Goal: Task Accomplishment & Management: Use online tool/utility

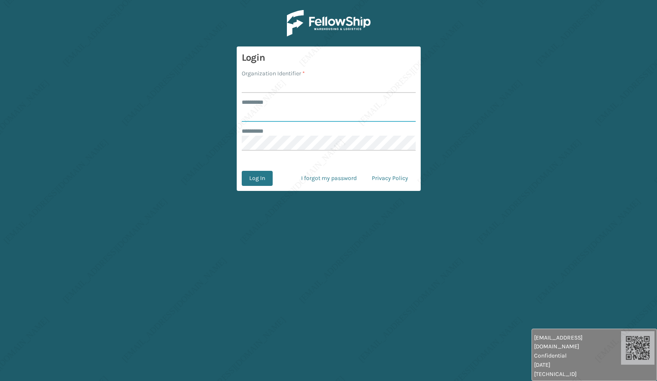
type input "******"
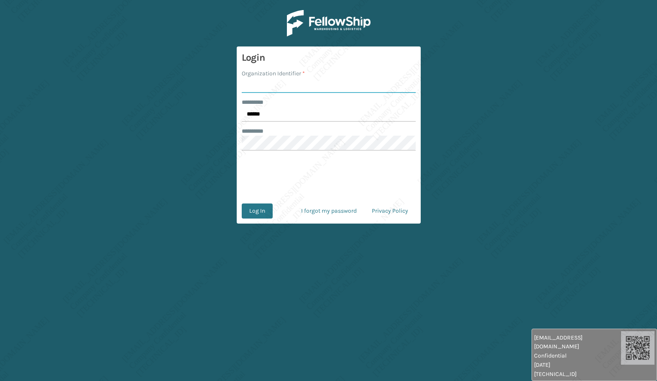
click at [263, 79] on input "Organization Identifier *" at bounding box center [329, 85] width 174 height 15
type input "[PERSON_NAME]"
click at [267, 113] on input "******" at bounding box center [329, 114] width 174 height 15
type input "*****"
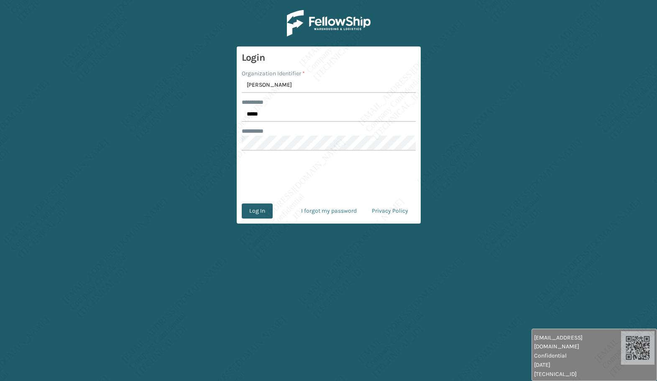
click at [260, 214] on button "Log In" at bounding box center [257, 210] width 31 height 15
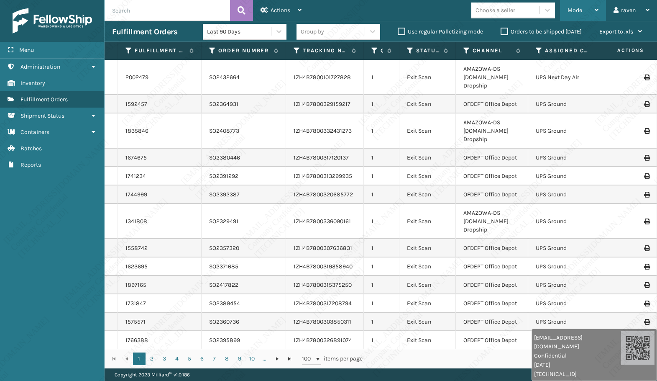
click at [575, 5] on div "Mode" at bounding box center [583, 10] width 31 height 21
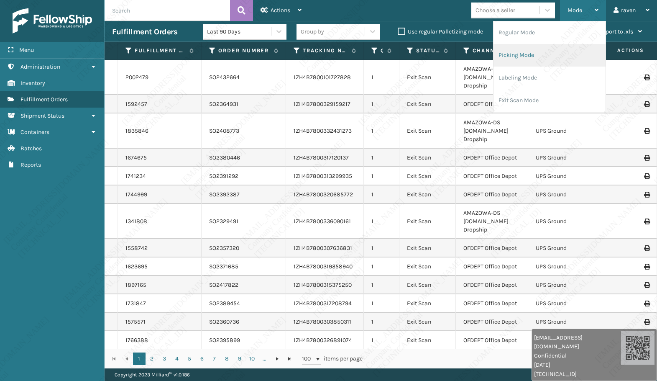
click at [550, 53] on li "Picking Mode" at bounding box center [550, 55] width 112 height 23
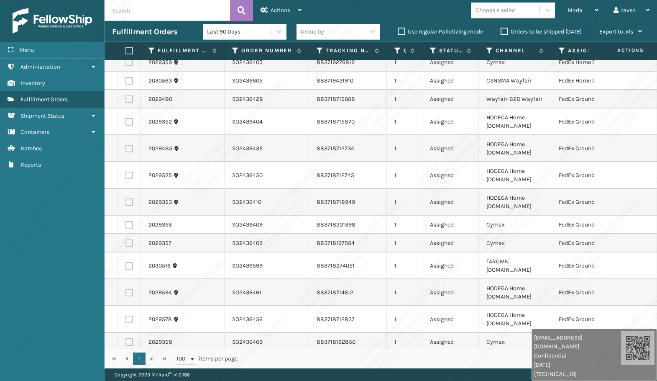
scroll to position [421, 0]
click at [564, 49] on icon at bounding box center [562, 51] width 7 height 8
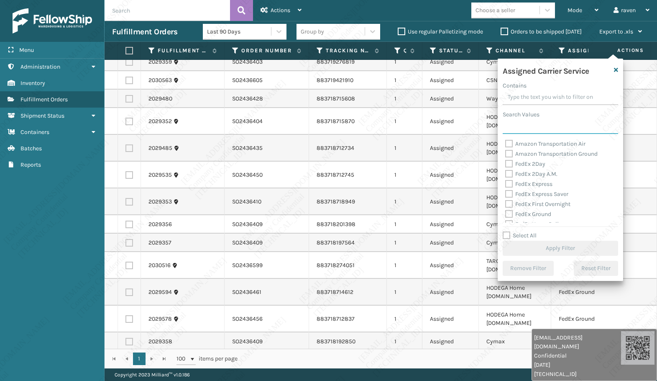
click at [539, 127] on input "Search Values" at bounding box center [561, 126] width 116 height 15
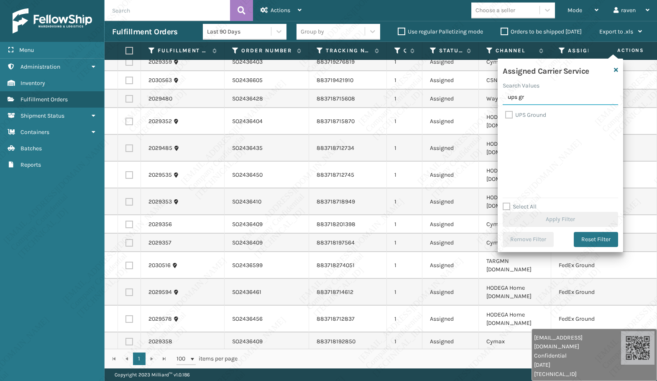
type input "ups gr"
click at [528, 113] on label "UPS Ground" at bounding box center [526, 114] width 41 height 7
click at [506, 113] on input "UPS Ground" at bounding box center [506, 112] width 0 height 5
checkbox input "true"
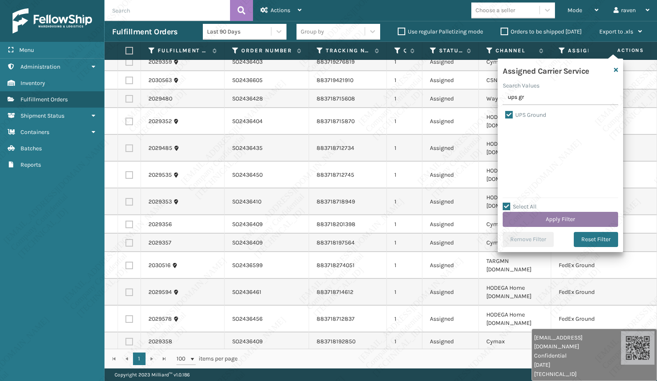
click at [545, 216] on button "Apply Filter" at bounding box center [561, 219] width 116 height 15
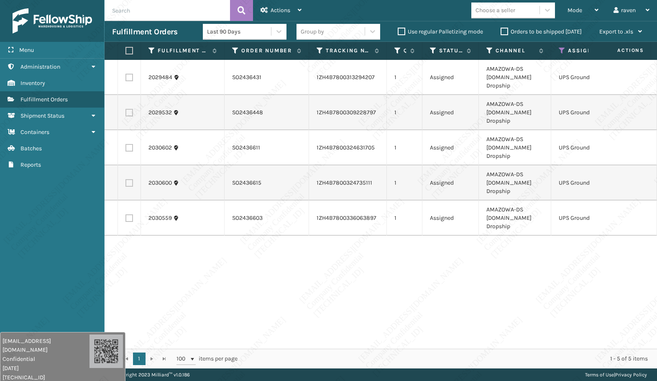
drag, startPoint x: 613, startPoint y: 366, endPoint x: 58, endPoint y: 351, distance: 555.1
click at [57, 355] on div "[EMAIL_ADDRESS][DOMAIN_NAME] Confidential [DATE] [TECHNICAL_ID]" at bounding box center [63, 358] width 126 height 52
click at [131, 51] on label at bounding box center [128, 51] width 5 height 8
click at [126, 51] on input "checkbox" at bounding box center [126, 50] width 0 height 5
checkbox input "true"
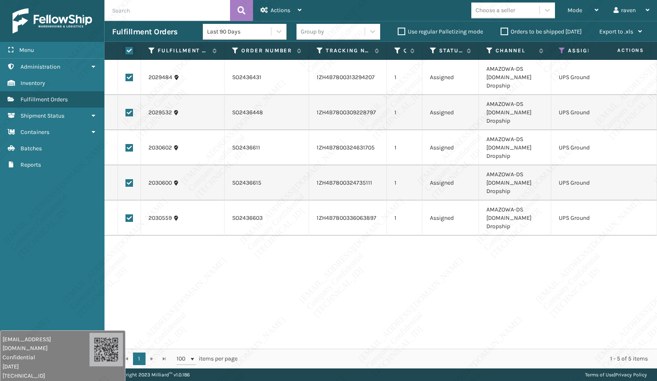
checkbox input "true"
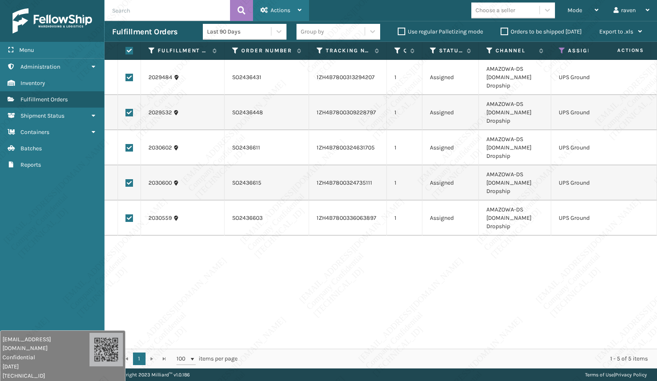
click at [274, 13] on span "Actions" at bounding box center [281, 10] width 20 height 7
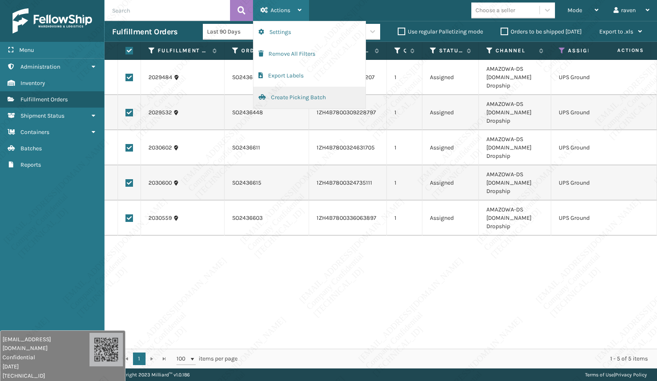
click at [280, 100] on button "Create Picking Batch" at bounding box center [310, 98] width 112 height 22
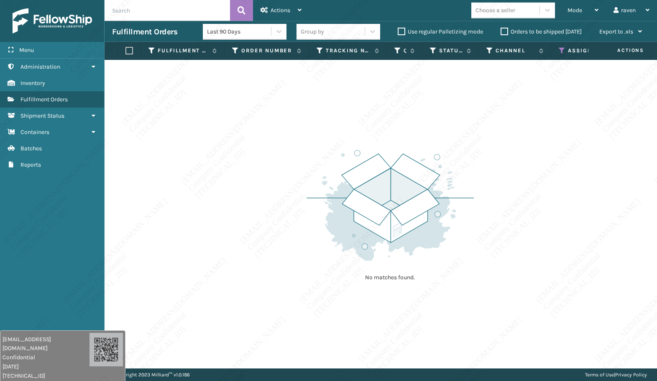
click at [562, 54] on icon at bounding box center [562, 51] width 7 height 8
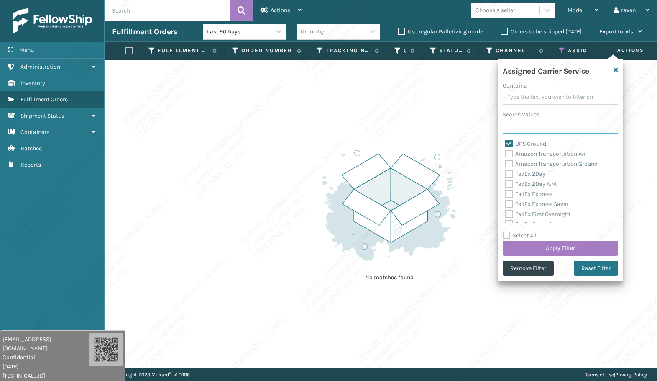
click at [547, 127] on input "Search Values" at bounding box center [561, 126] width 116 height 15
click at [534, 141] on label "UPS Ground" at bounding box center [526, 143] width 41 height 7
click at [506, 141] on input "UPS Ground" at bounding box center [506, 141] width 0 height 5
checkbox input "false"
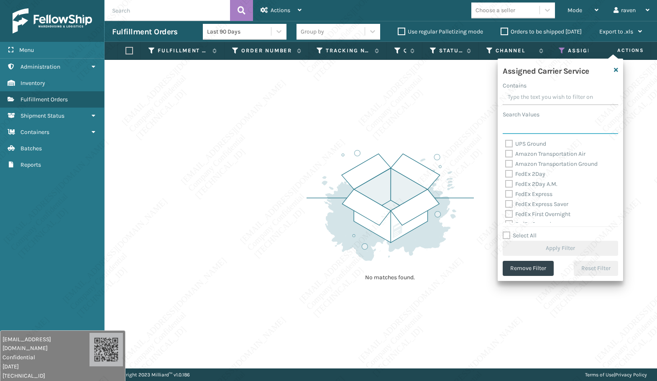
click at [531, 128] on input "Search Values" at bounding box center [561, 126] width 116 height 15
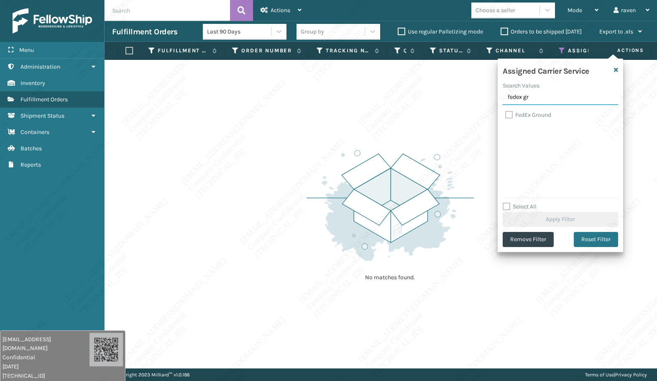
type input "fedex gr"
click at [535, 112] on label "FedEx Ground" at bounding box center [529, 114] width 46 height 7
click at [506, 112] on input "FedEx Ground" at bounding box center [506, 112] width 0 height 5
checkbox input "true"
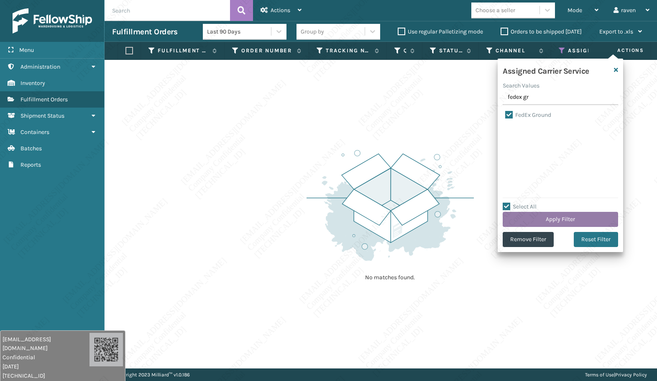
click at [563, 212] on button "Apply Filter" at bounding box center [561, 219] width 116 height 15
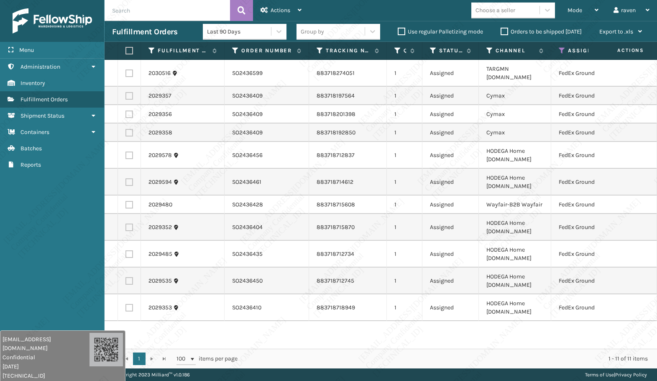
click at [128, 47] on label at bounding box center [128, 51] width 5 height 8
click at [126, 48] on input "checkbox" at bounding box center [126, 50] width 0 height 5
checkbox input "true"
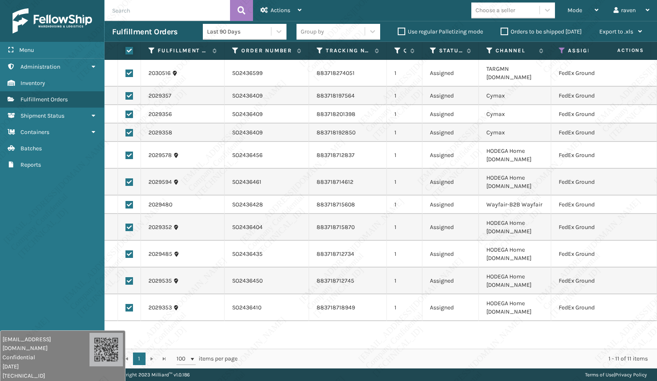
checkbox input "true"
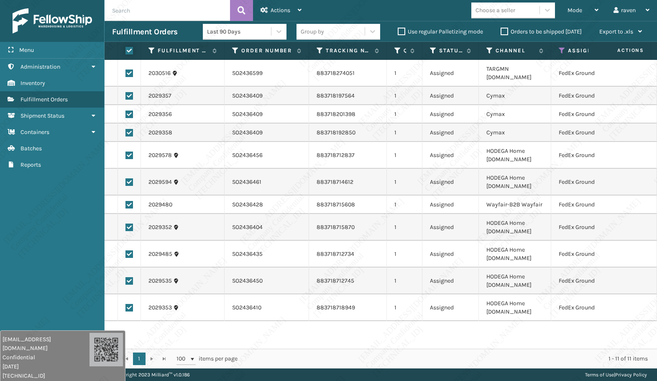
checkbox input "true"
click at [303, 7] on div "Actions Settings Remove All Filters Export Labels Create Picking Batch" at bounding box center [281, 10] width 56 height 21
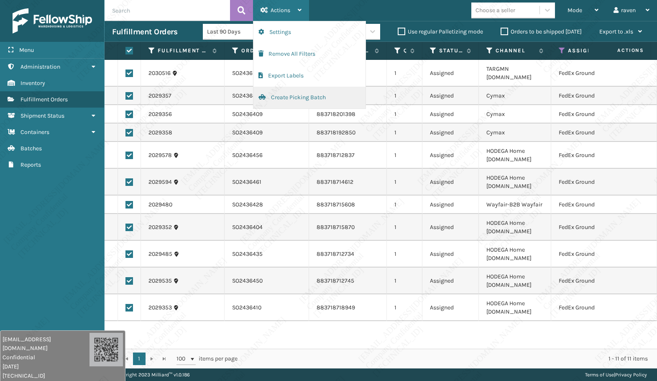
click at [287, 98] on button "Create Picking Batch" at bounding box center [310, 98] width 112 height 22
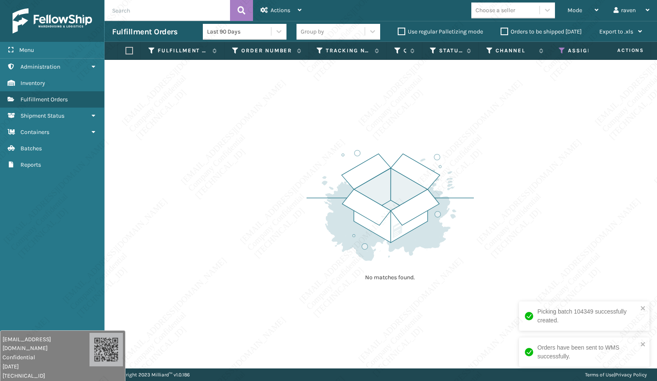
click at [562, 52] on icon at bounding box center [562, 51] width 7 height 8
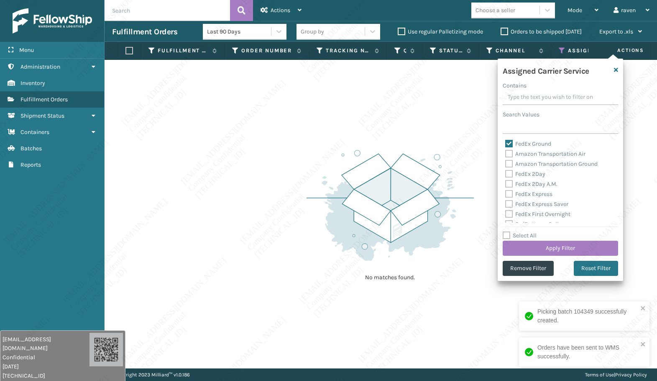
click at [526, 144] on label "FedEx Ground" at bounding box center [529, 143] width 46 height 7
click at [506, 144] on input "FedEx Ground" at bounding box center [506, 141] width 0 height 5
checkbox input "false"
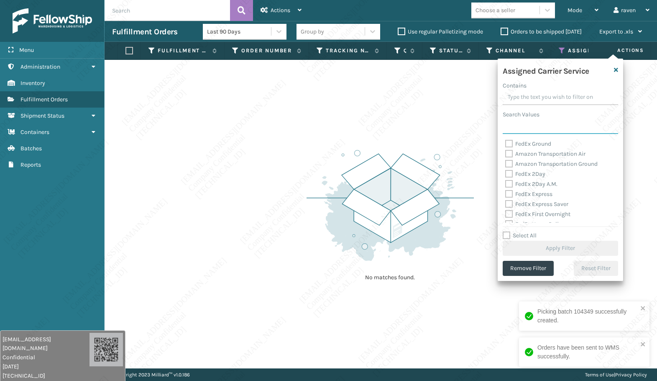
click at [527, 128] on input "Search Values" at bounding box center [561, 126] width 116 height 15
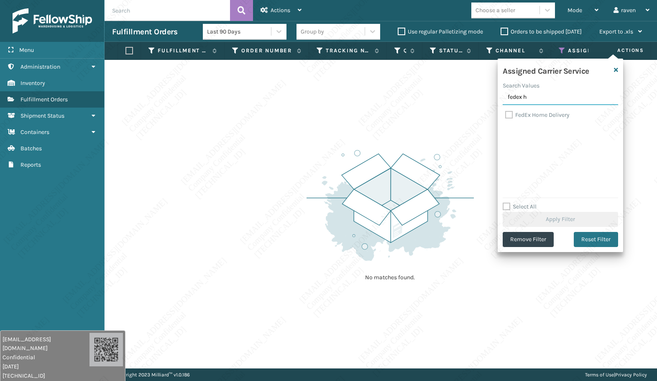
type input "fedex h"
click at [534, 114] on label "FedEx Home Delivery" at bounding box center [538, 114] width 64 height 7
click at [506, 114] on input "FedEx Home Delivery" at bounding box center [506, 112] width 0 height 5
checkbox input "true"
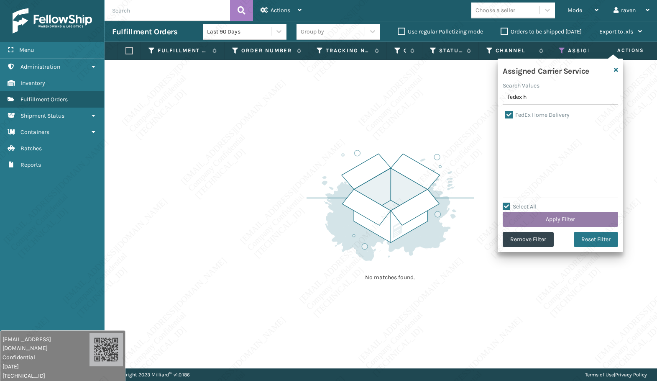
click at [547, 219] on button "Apply Filter" at bounding box center [561, 219] width 116 height 15
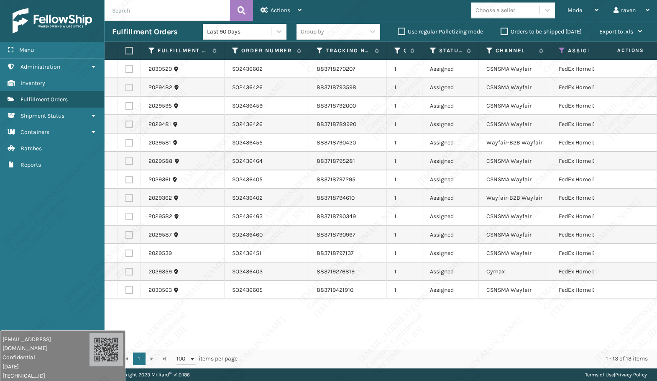
click at [128, 47] on label at bounding box center [128, 51] width 5 height 8
click at [126, 48] on input "checkbox" at bounding box center [126, 50] width 0 height 5
checkbox input "true"
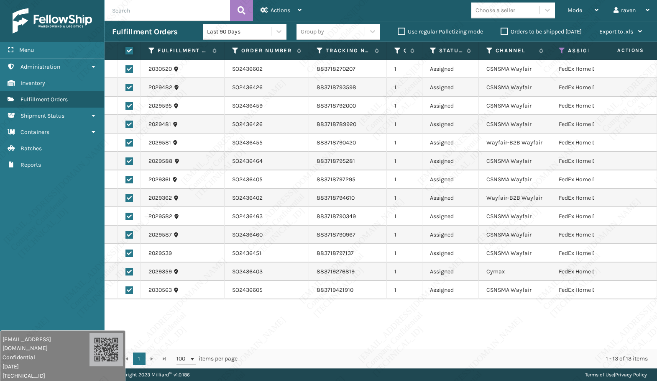
checkbox input "true"
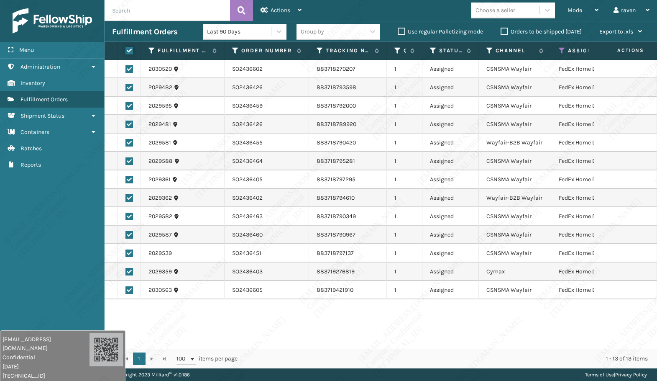
checkbox input "true"
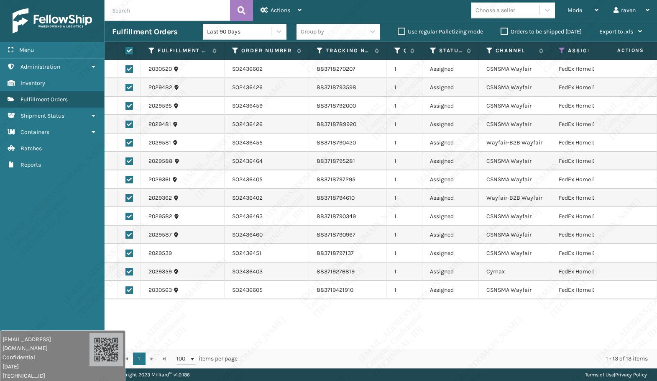
checkbox input "true"
click at [279, 10] on span "Actions" at bounding box center [281, 10] width 20 height 7
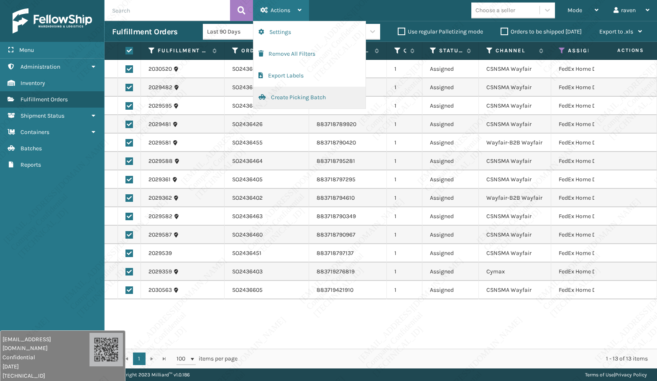
click at [288, 96] on button "Create Picking Batch" at bounding box center [310, 98] width 112 height 22
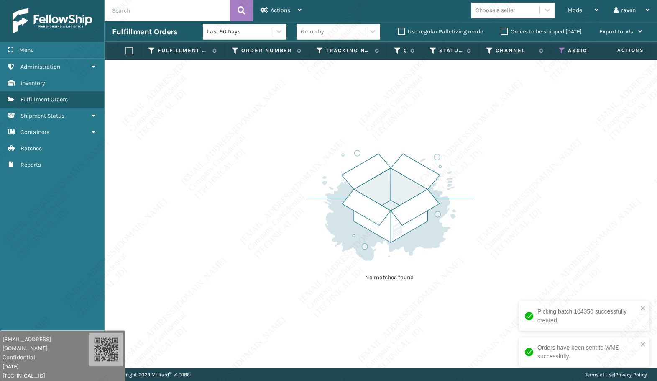
click at [560, 48] on icon at bounding box center [562, 51] width 7 height 8
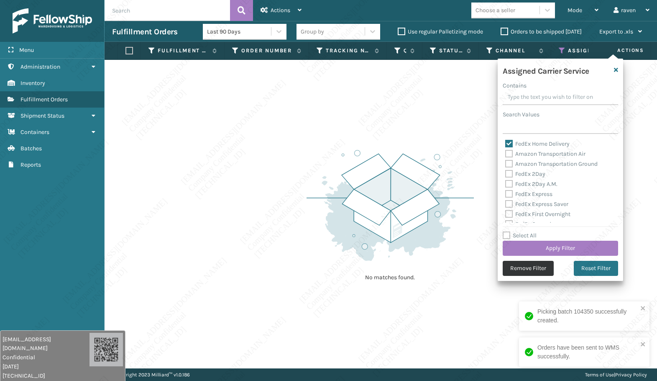
click at [532, 269] on button "Remove Filter" at bounding box center [528, 268] width 51 height 15
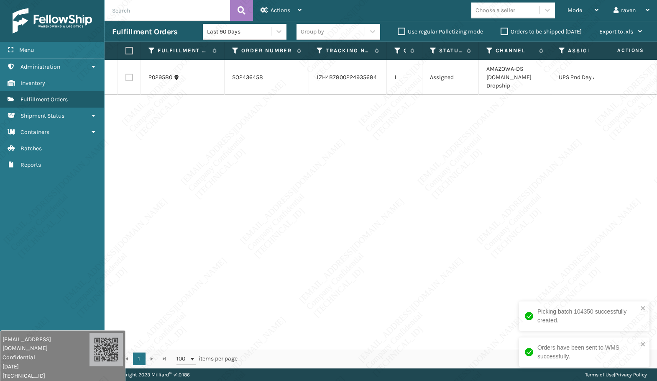
click at [549, 226] on div "2029580 SO2436458 1ZH4B7800224935684 1 Assigned AMAZOWA-DS [DOMAIN_NAME] Dropsh…" at bounding box center [381, 204] width 553 height 289
click at [130, 51] on label at bounding box center [128, 51] width 5 height 8
click at [126, 51] on input "checkbox" at bounding box center [126, 50] width 0 height 5
checkbox input "true"
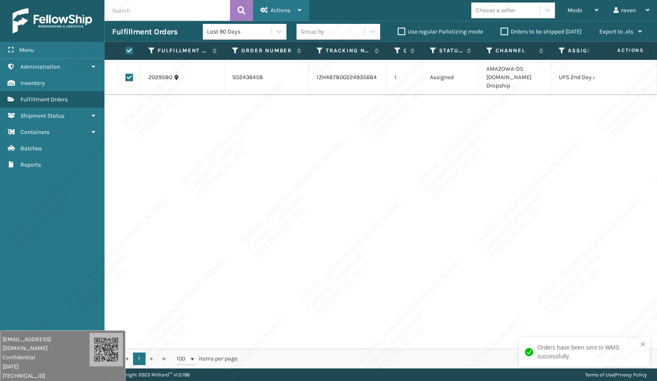
click at [276, 8] on span "Actions" at bounding box center [281, 10] width 20 height 7
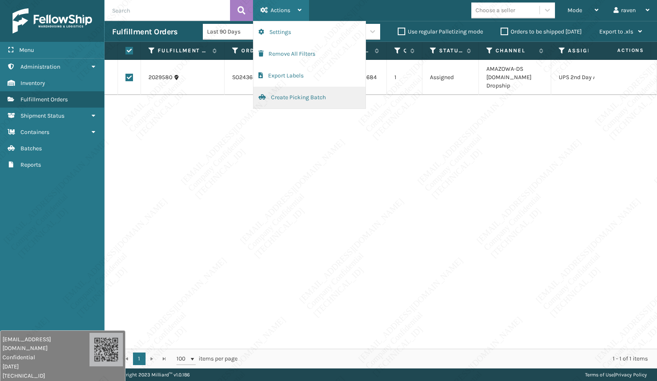
click at [288, 95] on button "Create Picking Batch" at bounding box center [310, 98] width 112 height 22
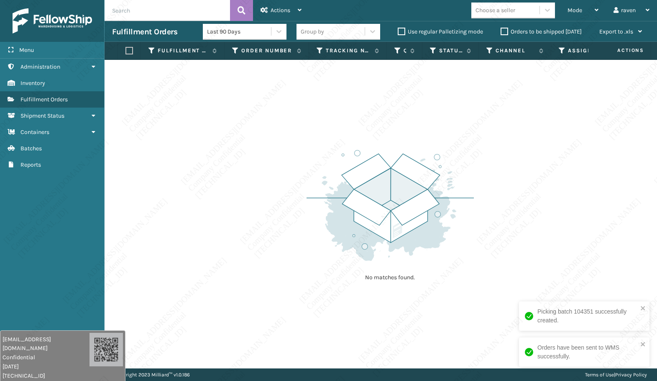
click at [453, 214] on img at bounding box center [390, 205] width 167 height 116
click at [450, 239] on img at bounding box center [390, 205] width 167 height 116
click at [405, 239] on img at bounding box center [390, 205] width 167 height 116
click at [426, 238] on img at bounding box center [390, 205] width 167 height 116
click at [458, 265] on div "No matches found." at bounding box center [390, 214] width 167 height 154
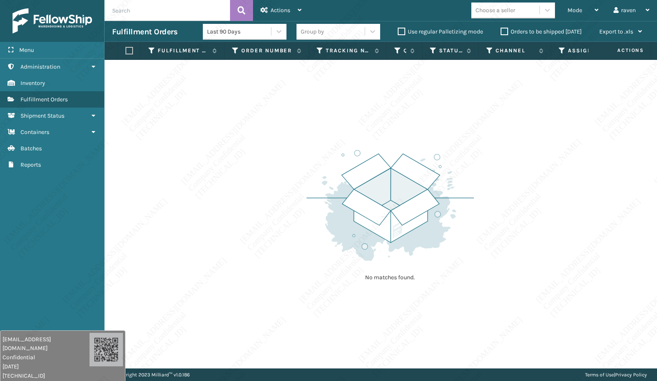
click at [458, 265] on div "No matches found." at bounding box center [390, 214] width 167 height 154
click at [454, 258] on img at bounding box center [390, 205] width 167 height 116
click at [467, 230] on img at bounding box center [390, 205] width 167 height 116
click at [585, 133] on div "No matches found." at bounding box center [381, 214] width 553 height 308
click at [571, 149] on div "No matches found." at bounding box center [381, 214] width 553 height 308
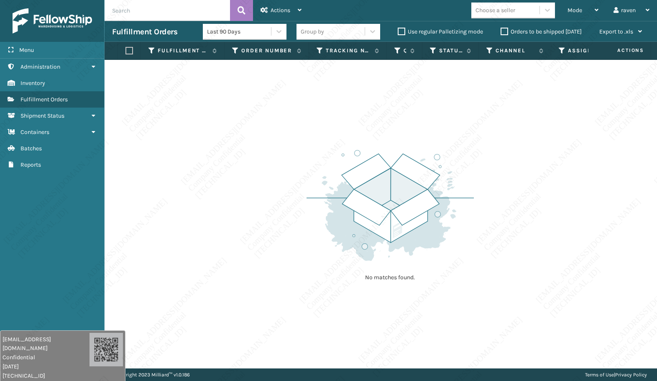
click at [562, 141] on div "No matches found." at bounding box center [381, 214] width 553 height 308
click at [357, 224] on img at bounding box center [390, 205] width 167 height 116
click at [354, 270] on div "No matches found." at bounding box center [390, 214] width 167 height 154
click at [390, 265] on div "No matches found." at bounding box center [390, 214] width 167 height 154
click at [390, 264] on div "No matches found." at bounding box center [390, 214] width 167 height 154
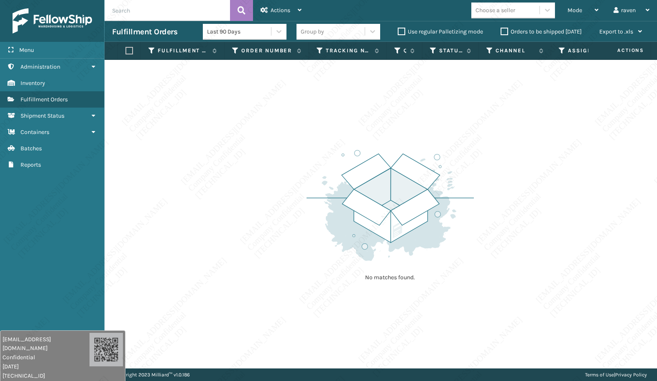
click at [390, 264] on div "No matches found." at bounding box center [390, 214] width 167 height 154
click at [380, 265] on div "No matches found." at bounding box center [390, 214] width 167 height 154
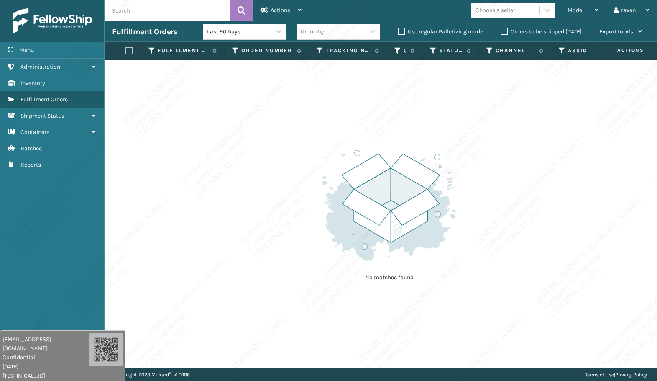
click at [380, 265] on div "No matches found." at bounding box center [390, 214] width 167 height 154
click at [383, 262] on img at bounding box center [390, 205] width 167 height 116
click at [384, 276] on p "No matches found." at bounding box center [390, 277] width 105 height 8
click at [385, 280] on p "No matches found." at bounding box center [390, 277] width 105 height 8
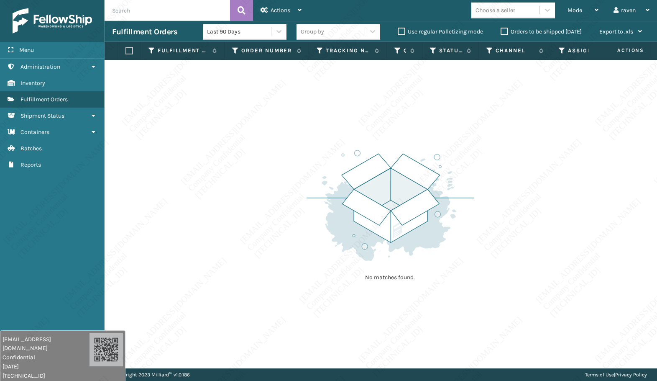
click at [385, 280] on p "No matches found." at bounding box center [390, 277] width 105 height 8
click at [385, 278] on p "No matches found." at bounding box center [390, 277] width 105 height 8
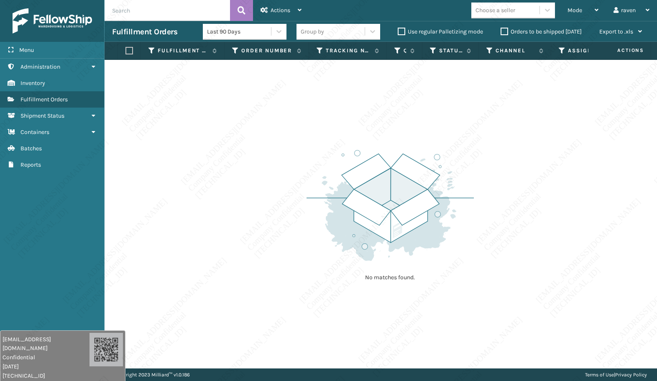
click at [385, 279] on p "No matches found." at bounding box center [390, 277] width 105 height 8
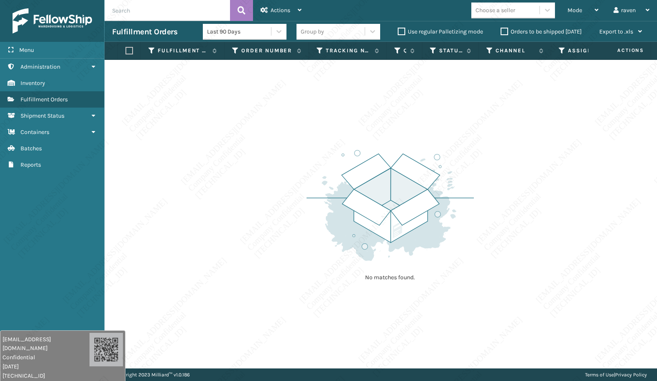
click at [385, 279] on p "No matches found." at bounding box center [390, 277] width 105 height 8
click at [421, 219] on img at bounding box center [390, 205] width 167 height 116
click at [331, 187] on img at bounding box center [390, 205] width 167 height 116
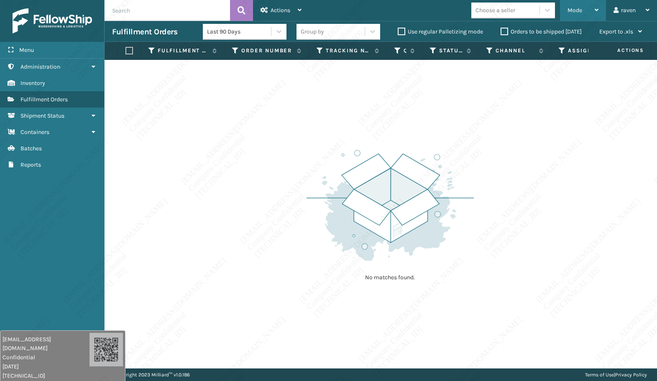
click at [575, 10] on span "Mode" at bounding box center [575, 10] width 15 height 7
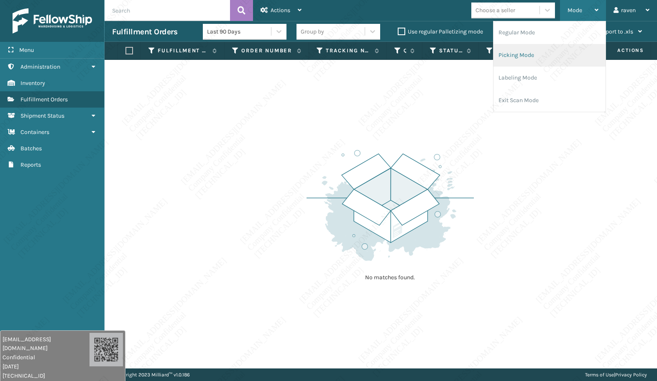
click at [536, 49] on li "Picking Mode" at bounding box center [550, 55] width 112 height 23
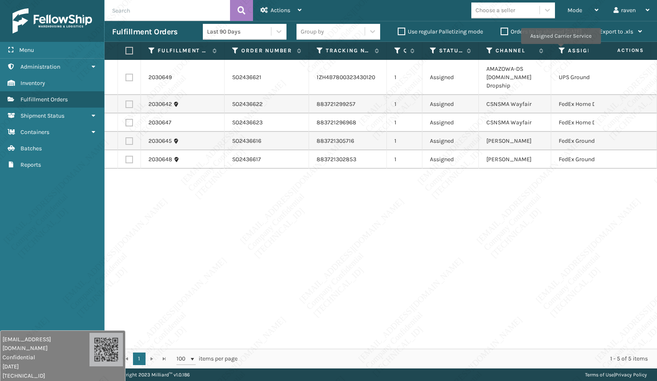
click at [561, 50] on icon at bounding box center [562, 51] width 7 height 8
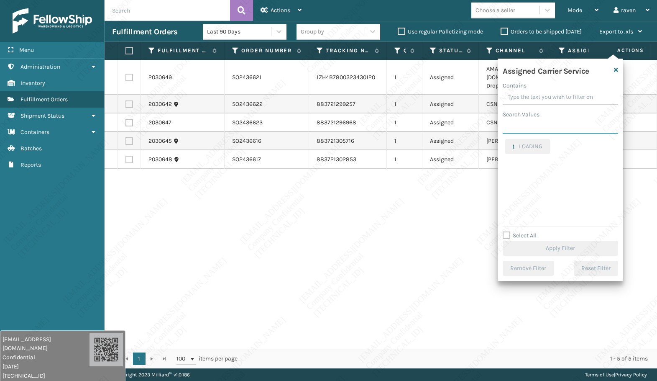
click at [539, 123] on input "Search Values" at bounding box center [561, 126] width 116 height 15
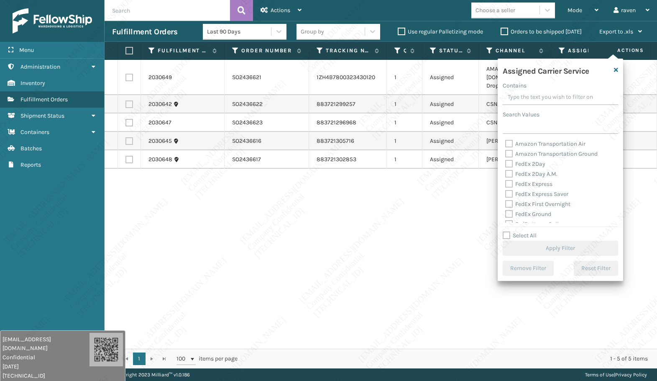
click at [424, 228] on div "2030649 SO2436621 1ZH4B7800323430120 1 Assigned AMAZOWA-DS [DOMAIN_NAME] Dropsh…" at bounding box center [381, 204] width 553 height 289
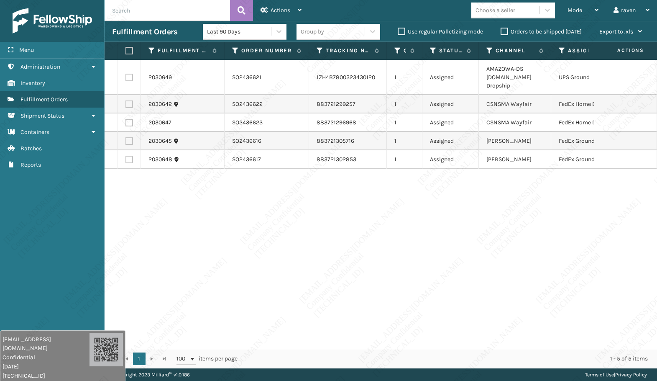
click at [558, 54] on th "Assigned Carrier Service" at bounding box center [592, 51] width 80 height 18
click at [562, 51] on icon at bounding box center [562, 51] width 7 height 8
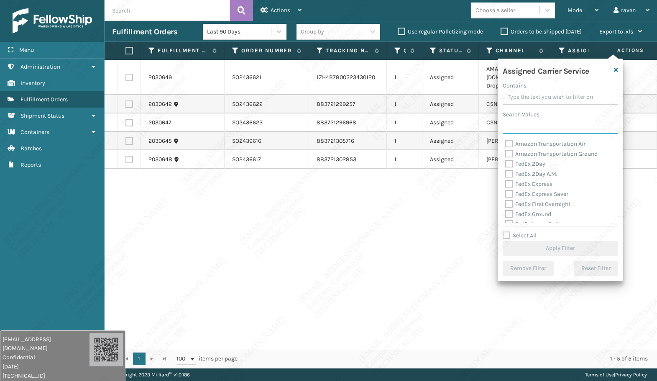
click at [551, 125] on input "Search Values" at bounding box center [561, 126] width 116 height 15
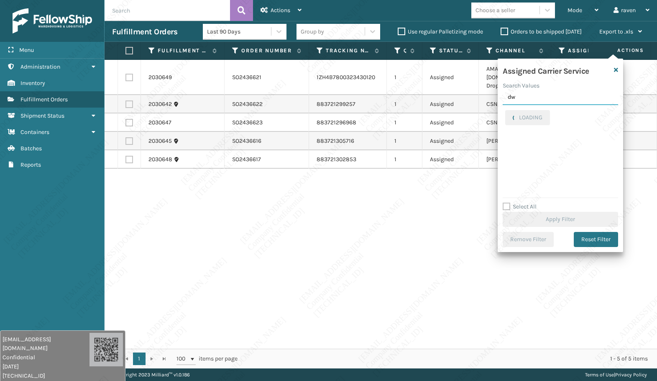
type input "d"
type input "fedex ho"
click at [541, 113] on label "FedEx Home Delivery" at bounding box center [538, 114] width 64 height 7
click at [506, 113] on input "FedEx Home Delivery" at bounding box center [506, 112] width 0 height 5
checkbox input "true"
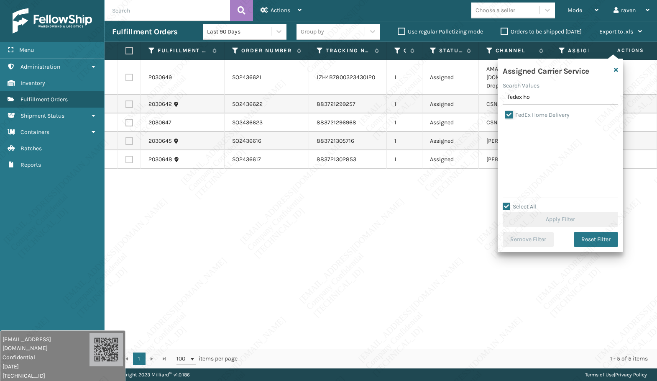
checkbox input "true"
click at [568, 222] on button "Apply Filter" at bounding box center [561, 219] width 116 height 15
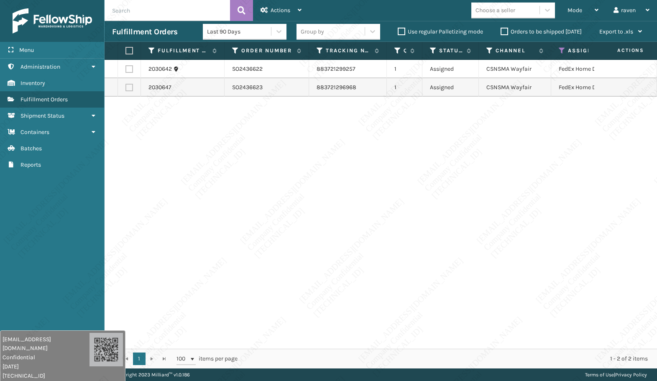
click at [131, 50] on label at bounding box center [128, 51] width 5 height 8
click at [126, 50] on input "checkbox" at bounding box center [126, 50] width 0 height 5
checkbox input "true"
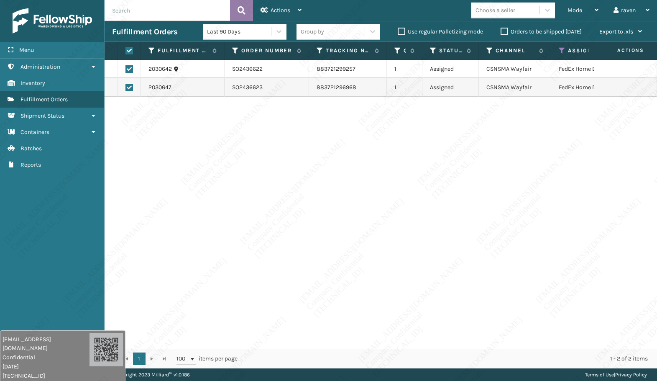
click at [243, 12] on icon at bounding box center [242, 10] width 8 height 13
click at [283, 8] on span "Actions" at bounding box center [281, 10] width 20 height 7
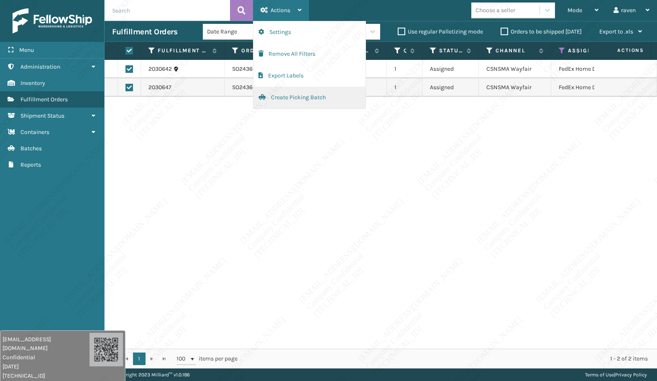
click at [283, 97] on button "Create Picking Batch" at bounding box center [310, 98] width 112 height 22
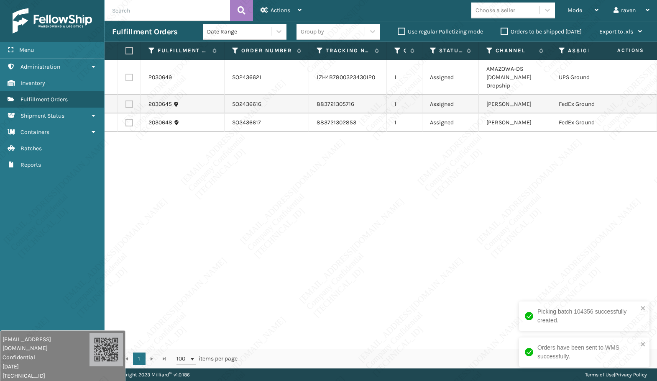
click at [529, 247] on div "2030649 SO2436621 1ZH4B7800323430120 1 Assigned AMAZOWA-DS [DOMAIN_NAME] Dropsh…" at bounding box center [381, 204] width 553 height 289
click at [133, 105] on td at bounding box center [129, 104] width 23 height 18
click at [126, 108] on td at bounding box center [129, 104] width 23 height 18
click at [129, 106] on label at bounding box center [130, 104] width 8 height 8
click at [126, 106] on input "checkbox" at bounding box center [126, 102] width 0 height 5
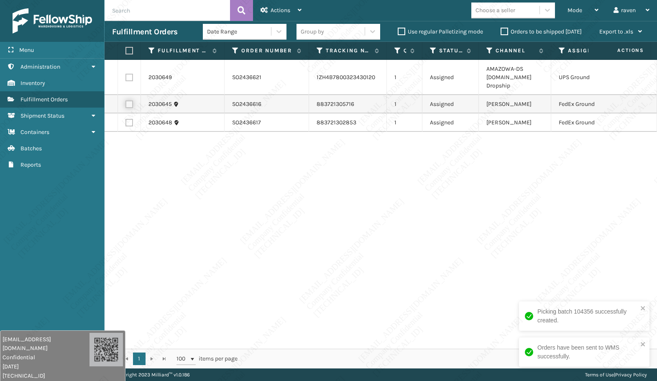
checkbox input "true"
click at [129, 121] on label at bounding box center [130, 123] width 8 height 8
click at [126, 121] on input "checkbox" at bounding box center [126, 121] width 0 height 5
checkbox input "true"
click at [300, 8] on icon at bounding box center [300, 10] width 4 height 6
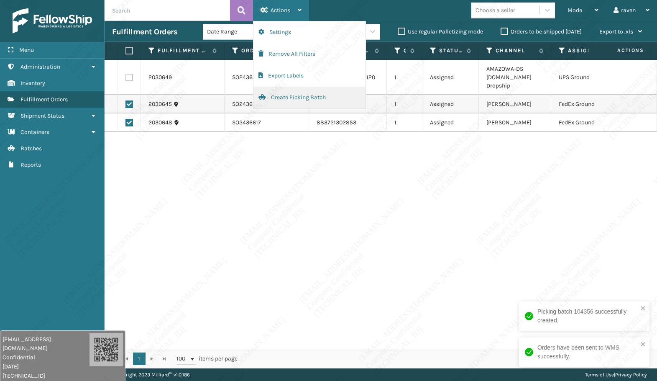
click at [282, 100] on button "Create Picking Batch" at bounding box center [310, 98] width 112 height 22
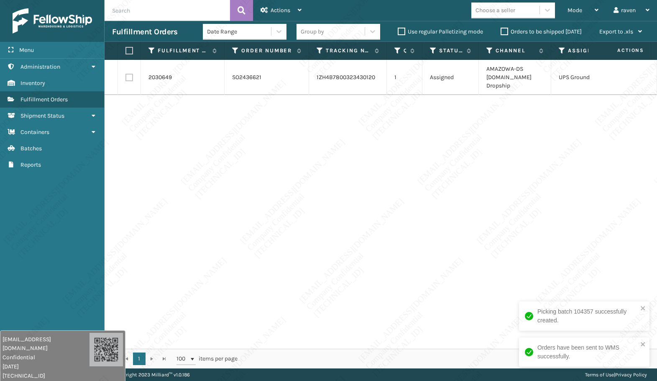
click at [124, 37] on div "Fulfillment Orders Date Range Group by Use regular Palletizing mode Orders to b…" at bounding box center [381, 31] width 553 height 21
click at [127, 47] on label at bounding box center [128, 51] width 5 height 8
click at [126, 48] on input "checkbox" at bounding box center [126, 50] width 0 height 5
checkbox input "true"
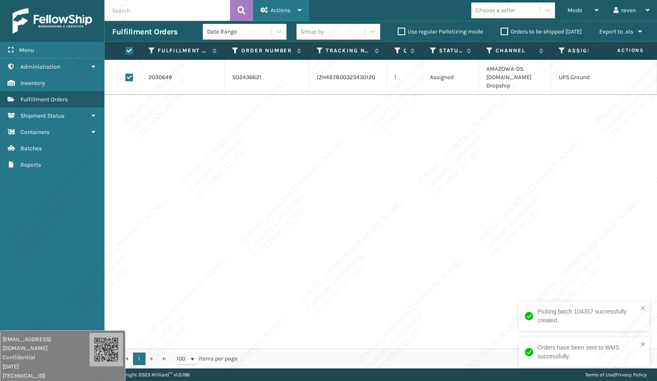
click at [297, 10] on div "Actions" at bounding box center [281, 10] width 41 height 21
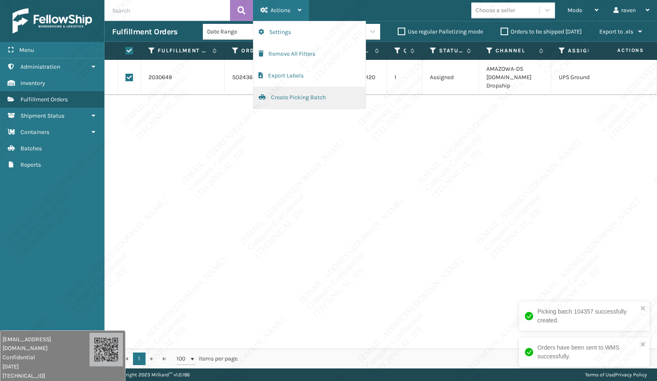
click at [290, 96] on button "Create Picking Batch" at bounding box center [310, 98] width 112 height 22
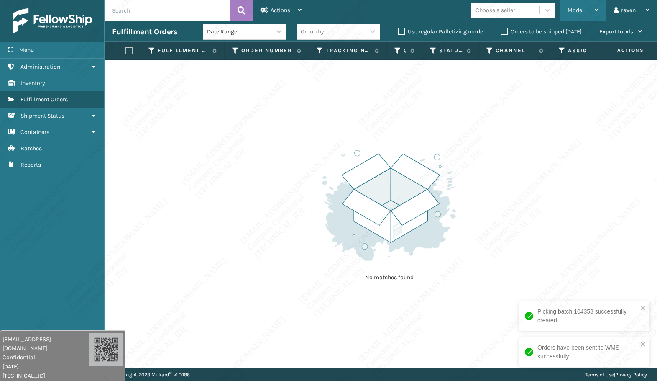
click at [569, 13] on span "Mode" at bounding box center [575, 10] width 15 height 7
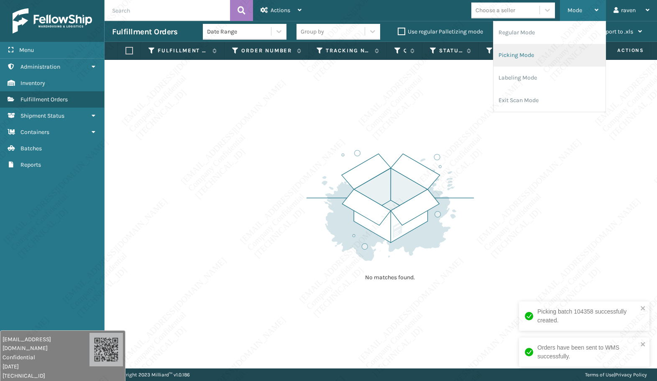
click at [529, 59] on li "Picking Mode" at bounding box center [550, 55] width 112 height 23
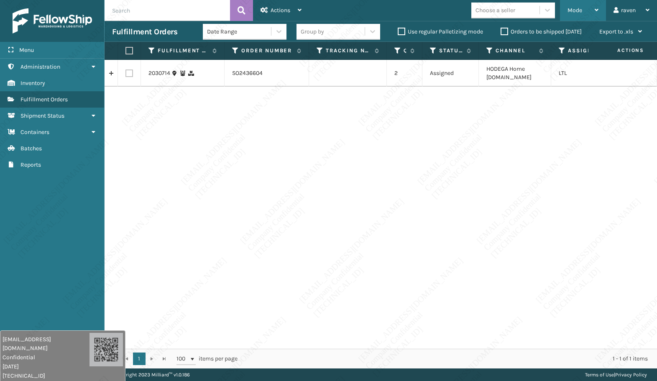
click at [579, 11] on span "Mode" at bounding box center [575, 10] width 15 height 7
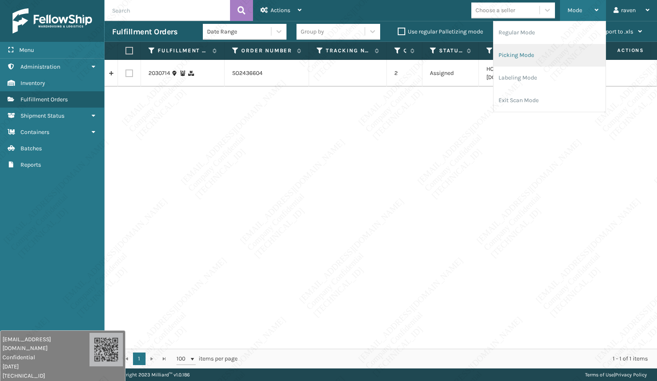
click at [570, 50] on li "Picking Mode" at bounding box center [550, 55] width 112 height 23
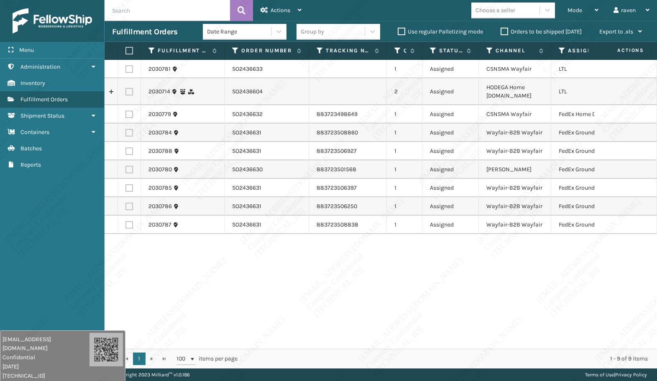
click at [560, 46] on th "Assigned Carrier Service" at bounding box center [592, 51] width 80 height 18
click at [560, 48] on icon at bounding box center [562, 51] width 7 height 8
click at [562, 49] on icon at bounding box center [562, 51] width 7 height 8
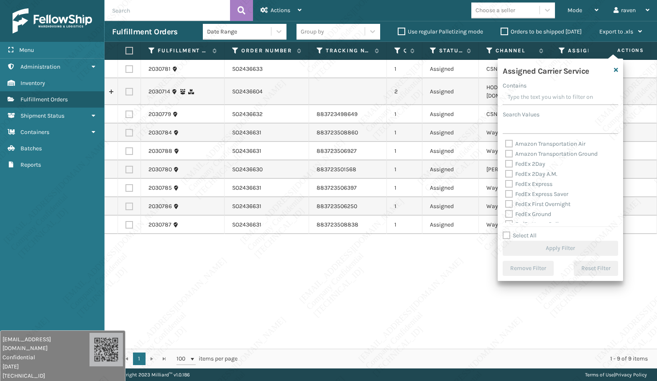
click at [619, 69] on div "Assigned Carrier Service" at bounding box center [561, 73] width 126 height 18
click at [563, 50] on icon at bounding box center [562, 51] width 7 height 8
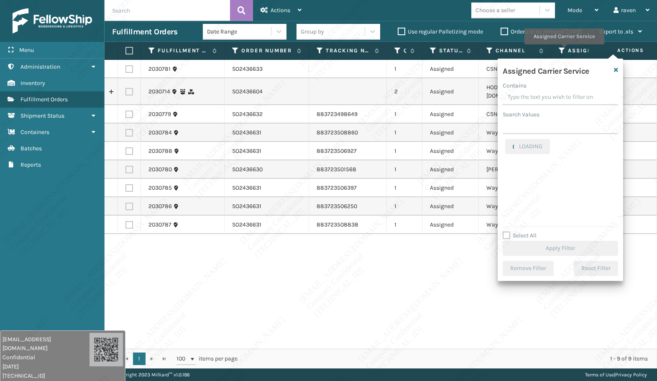
click at [576, 49] on label "Assigned Carrier Service" at bounding box center [591, 51] width 47 height 8
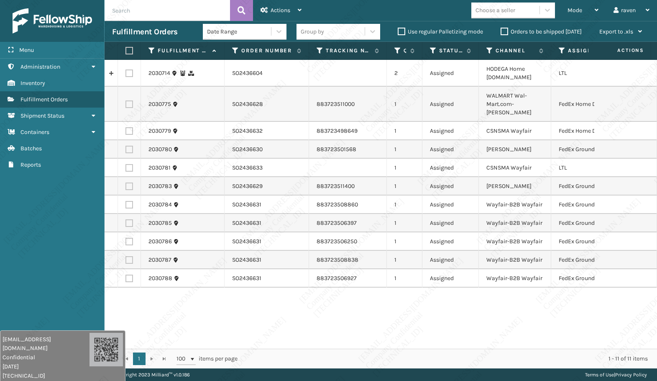
click at [128, 51] on label at bounding box center [128, 51] width 5 height 8
click at [126, 51] on input "checkbox" at bounding box center [126, 50] width 0 height 5
checkbox input "true"
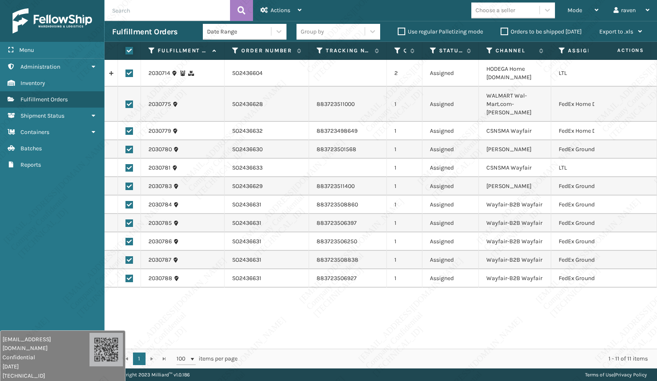
checkbox input "true"
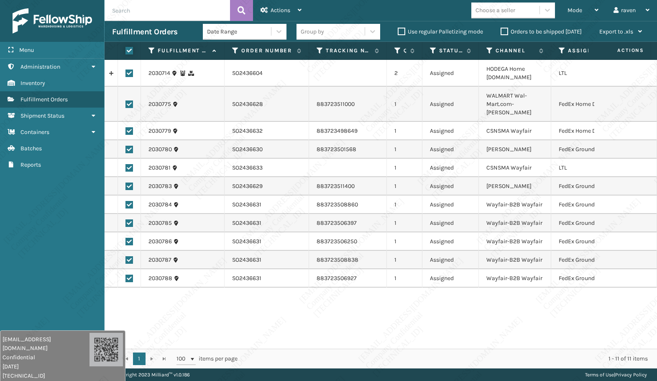
checkbox input "true"
click at [130, 54] on label at bounding box center [128, 51] width 5 height 8
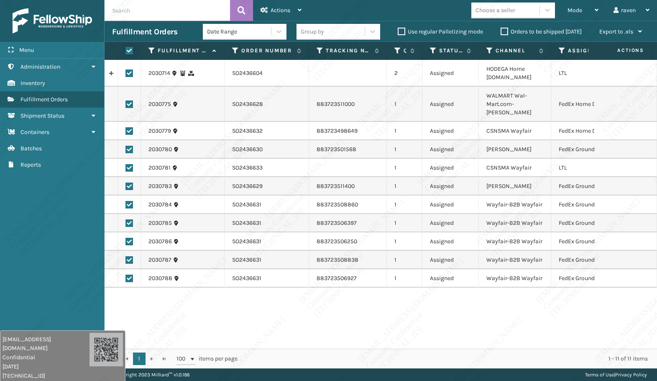
click at [126, 54] on input "checkbox" at bounding box center [126, 50] width 0 height 5
checkbox input "false"
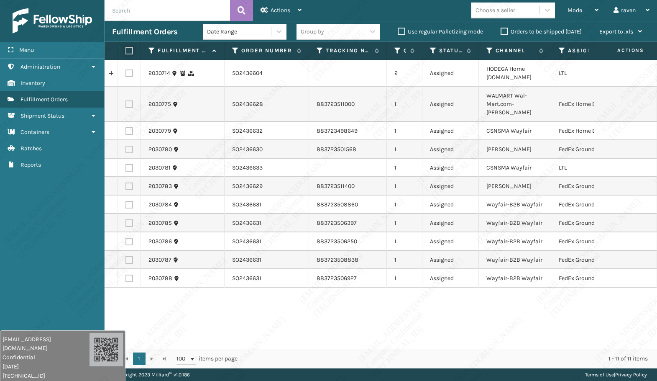
checkbox input "false"
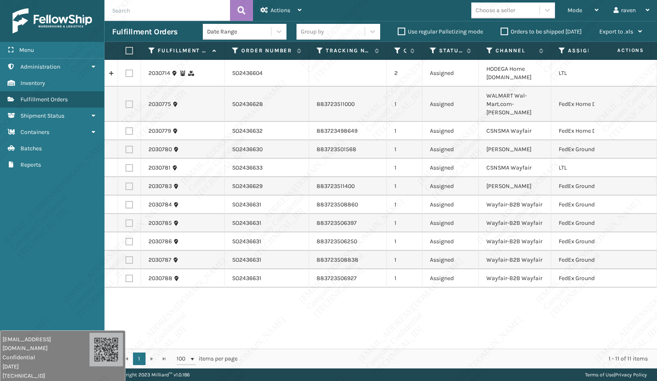
checkbox input "false"
click at [128, 70] on label at bounding box center [130, 73] width 8 height 8
click at [126, 70] on input "checkbox" at bounding box center [126, 71] width 0 height 5
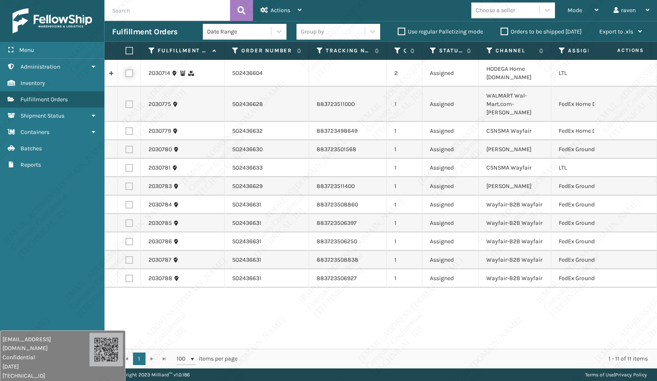
checkbox input "true"
copy td "SO2436604"
drag, startPoint x: 243, startPoint y: 72, endPoint x: 231, endPoint y: 72, distance: 11.3
click at [231, 72] on td "SO2436604" at bounding box center [267, 73] width 85 height 27
click at [283, 7] on span "Actions" at bounding box center [281, 10] width 20 height 7
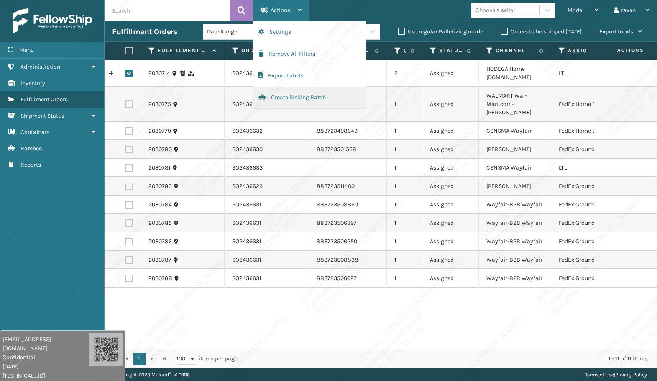
click at [282, 93] on button "Create Picking Batch" at bounding box center [310, 98] width 112 height 22
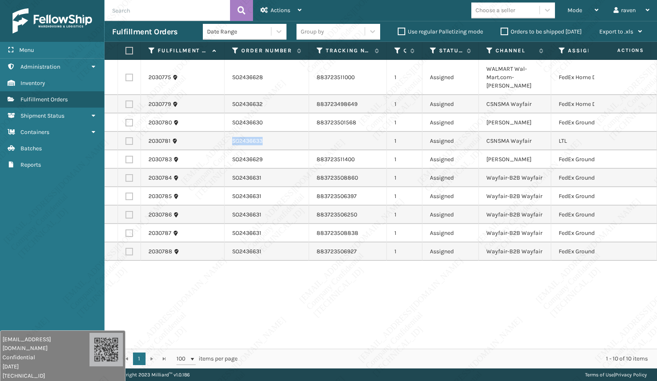
copy td "SO2436633"
drag, startPoint x: 275, startPoint y: 133, endPoint x: 228, endPoint y: 132, distance: 47.3
click at [228, 132] on td "SO2436633" at bounding box center [267, 141] width 85 height 18
drag, startPoint x: 252, startPoint y: 301, endPoint x: 261, endPoint y: 288, distance: 16.0
click at [254, 298] on div "2030775 SO2436628 883723511000 1 Assigned WALMART Wal-Mart.com-[PERSON_NAME] Fe…" at bounding box center [381, 204] width 553 height 289
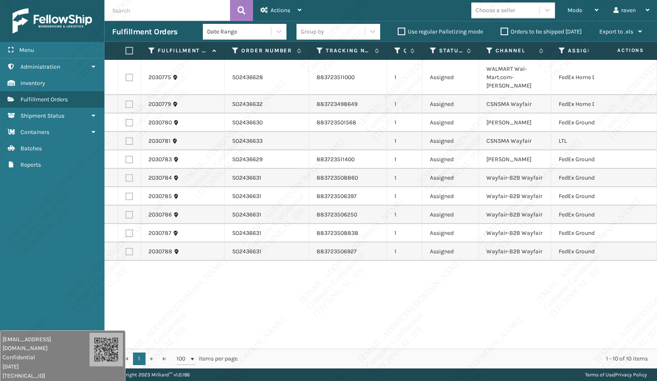
click at [241, 133] on td "SO2436633" at bounding box center [267, 141] width 85 height 18
click at [131, 137] on label at bounding box center [130, 141] width 8 height 8
click at [126, 137] on input "checkbox" at bounding box center [126, 139] width 0 height 5
checkbox input "true"
click at [282, 6] on div "Actions" at bounding box center [281, 10] width 41 height 21
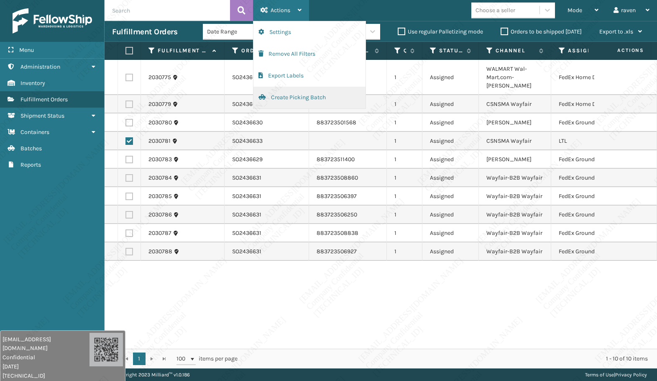
click at [288, 90] on button "Create Picking Batch" at bounding box center [310, 98] width 112 height 22
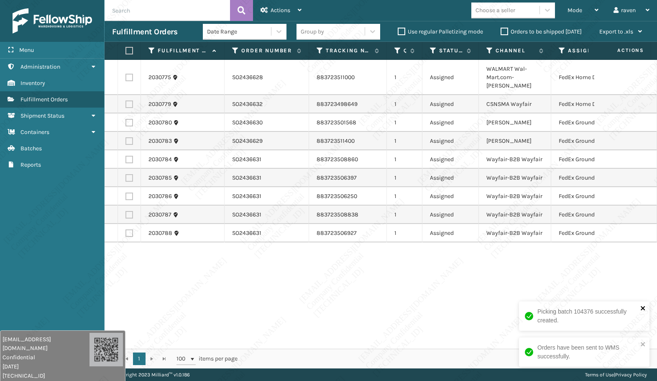
click at [642, 309] on icon "close" at bounding box center [643, 308] width 4 height 4
click at [642, 339] on div "Orders have been sent to WMS successfully." at bounding box center [584, 351] width 131 height 29
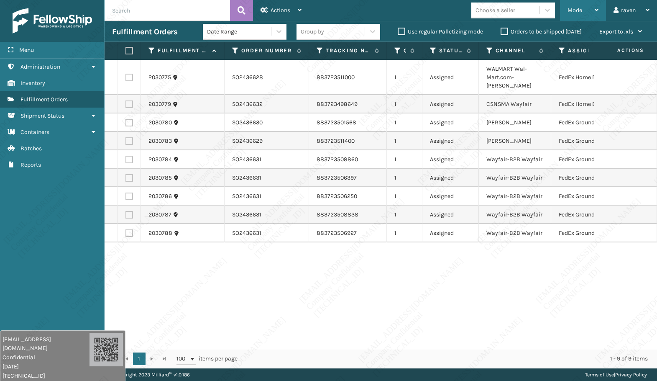
click at [574, 14] on div "Mode" at bounding box center [583, 10] width 31 height 21
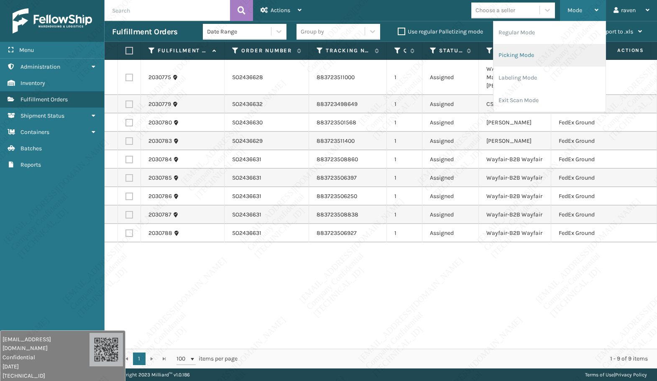
click at [550, 58] on li "Picking Mode" at bounding box center [550, 55] width 112 height 23
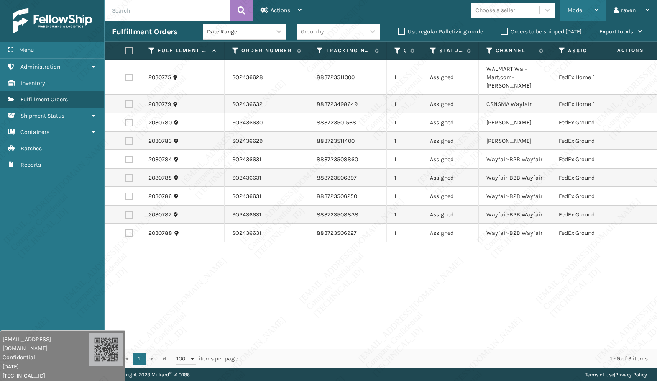
click at [585, 8] on div "Mode" at bounding box center [583, 10] width 31 height 21
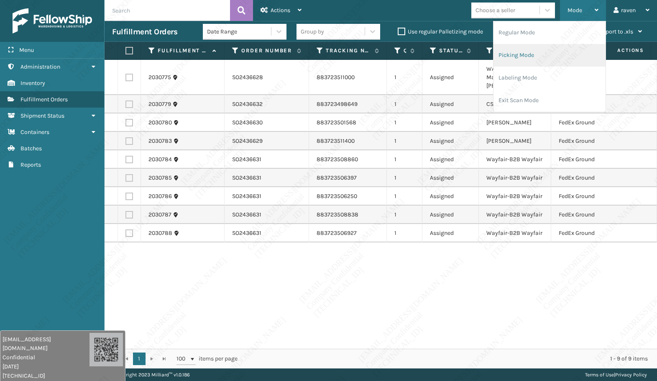
click at [543, 46] on li "Picking Mode" at bounding box center [550, 55] width 112 height 23
